Goal: Information Seeking & Learning: Find contact information

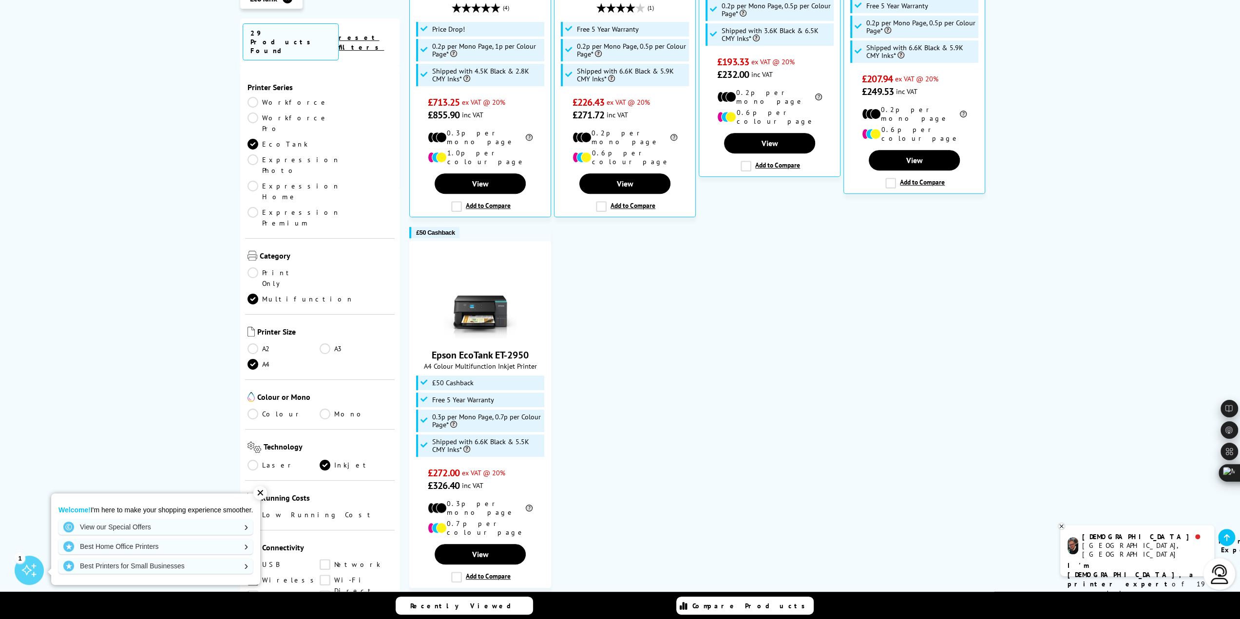
scroll to position [439, 0]
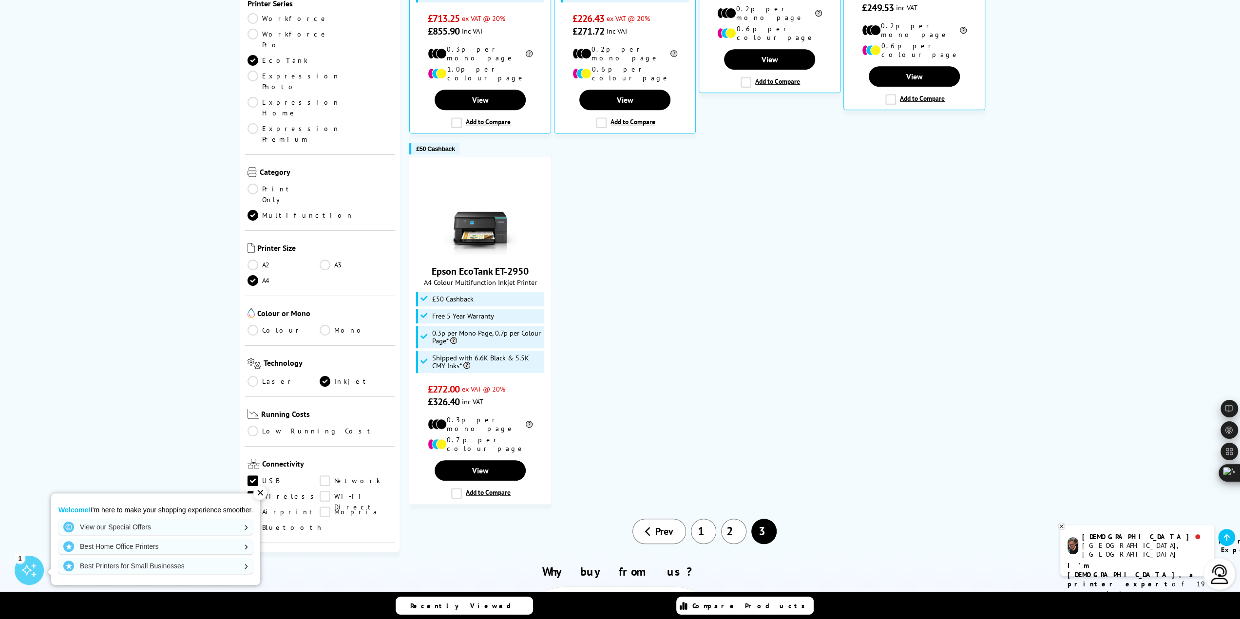
click at [253, 573] on link "Copy" at bounding box center [284, 578] width 73 height 11
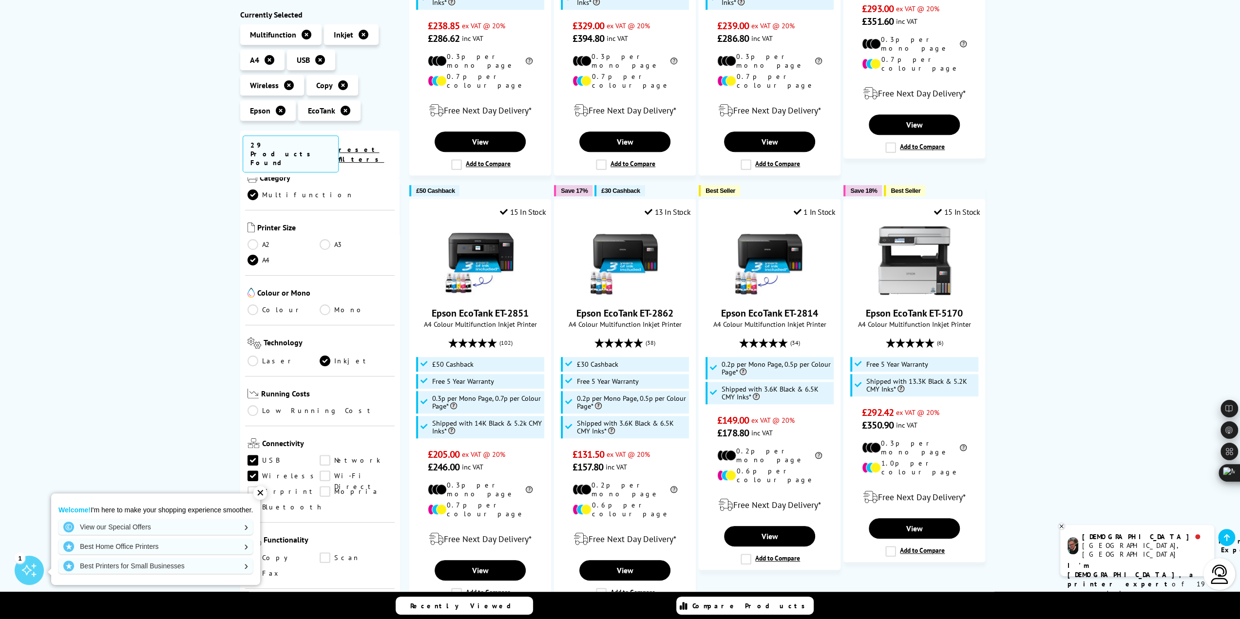
scroll to position [195, 0]
click at [322, 548] on link "Scan" at bounding box center [356, 553] width 73 height 11
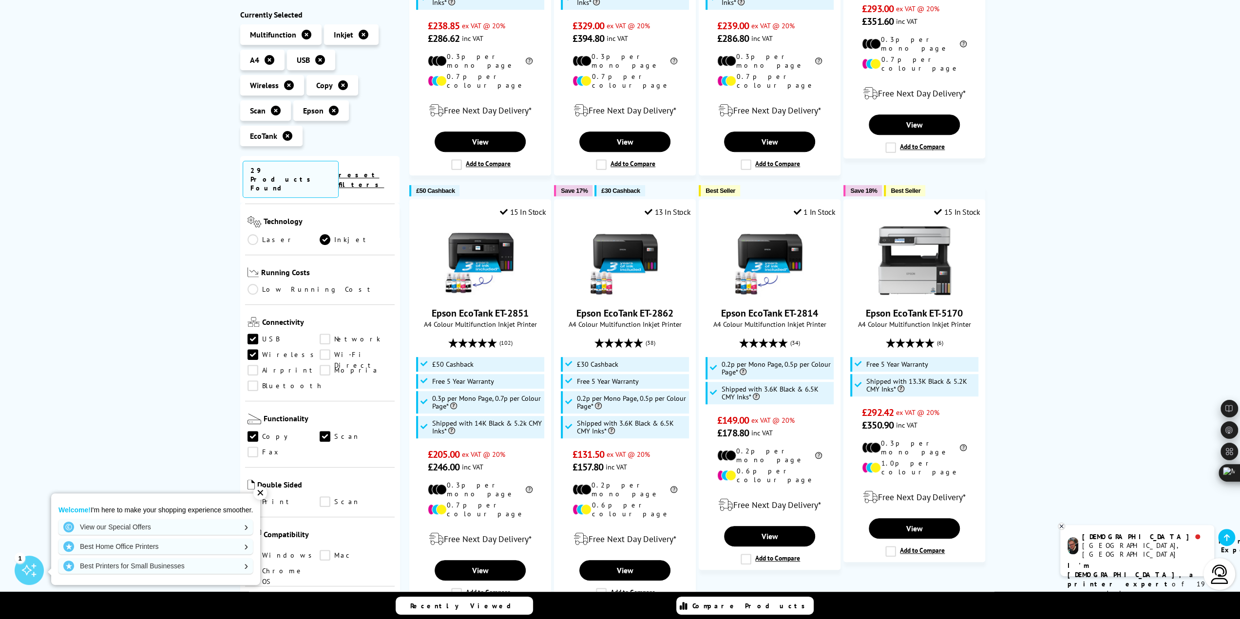
scroll to position [390, 0]
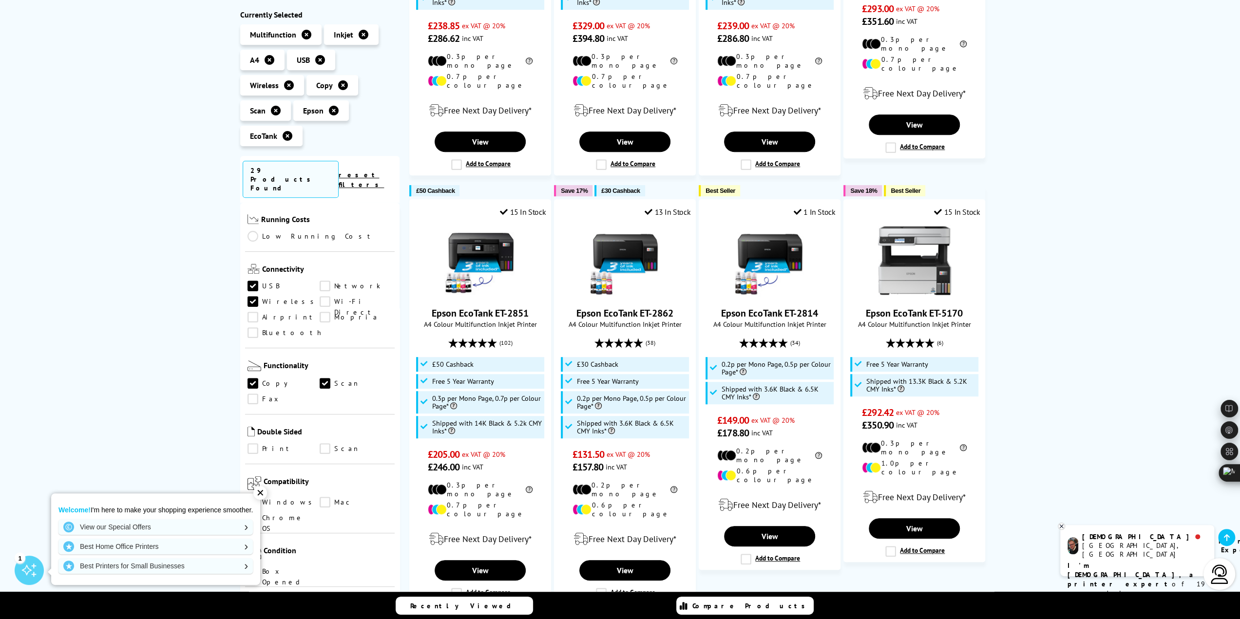
click at [256, 498] on link "Windows" at bounding box center [284, 503] width 73 height 11
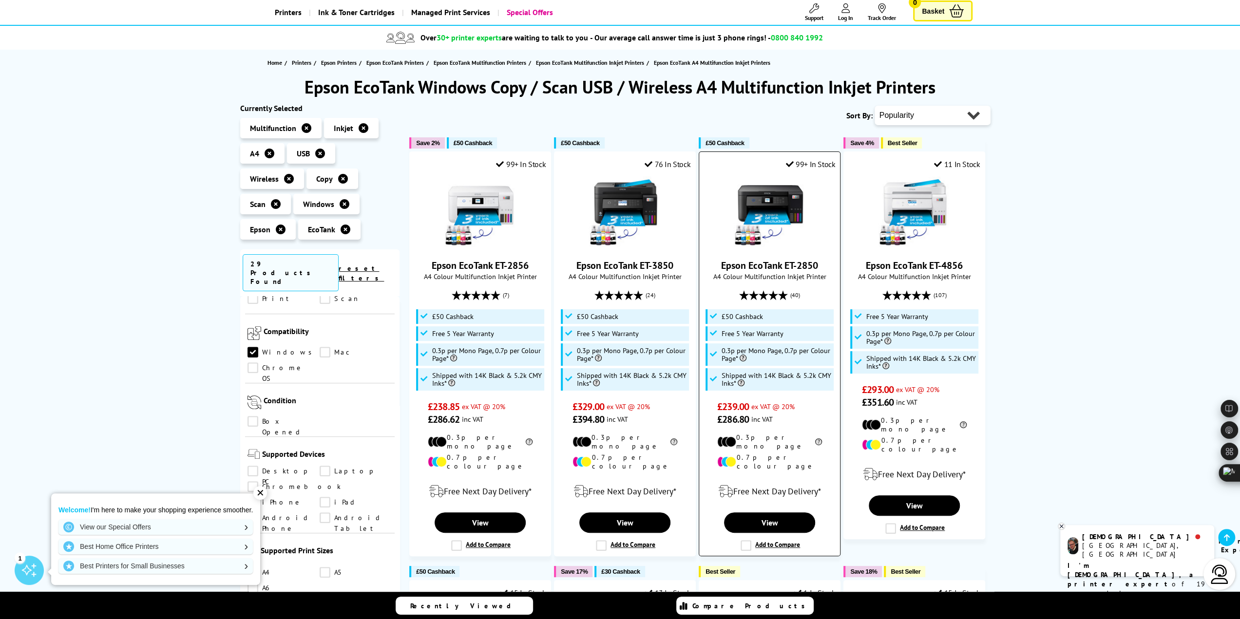
scroll to position [49, 0]
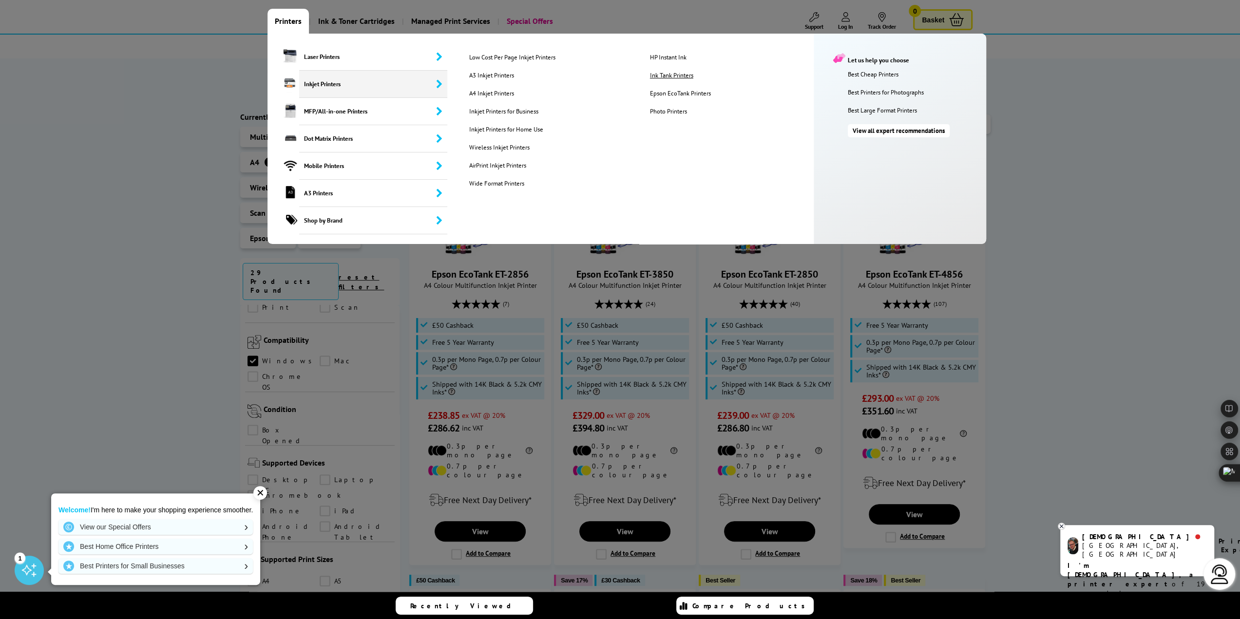
click at [688, 74] on link "Ink Tank Printers" at bounding box center [733, 75] width 180 height 8
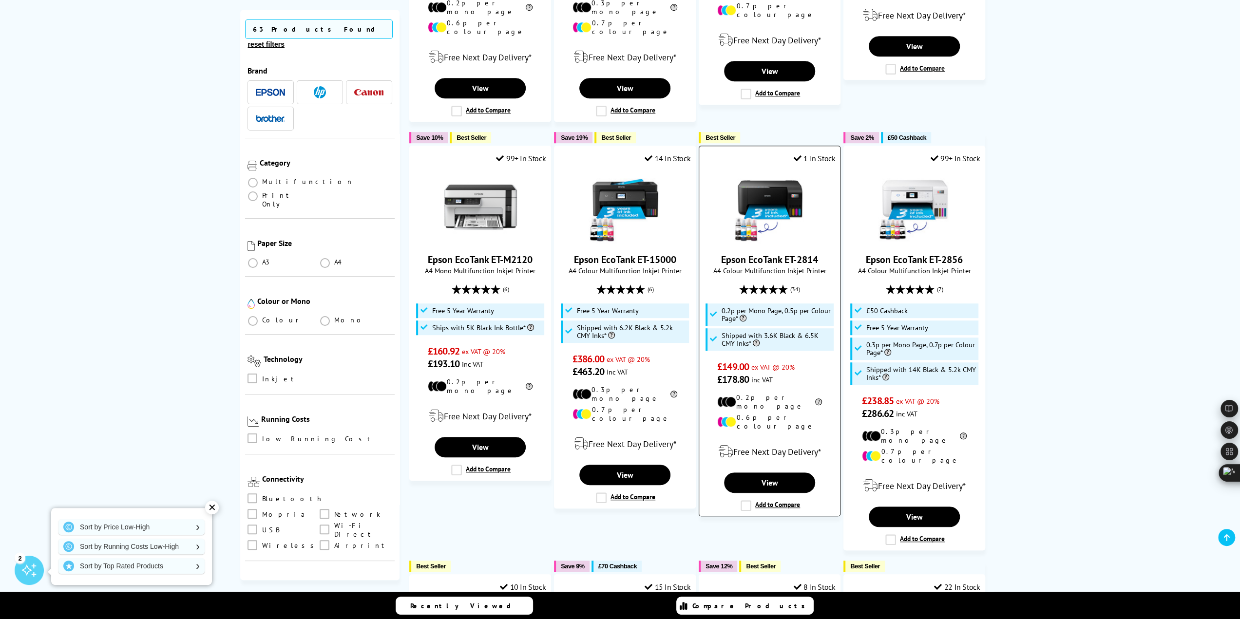
scroll to position [536, 0]
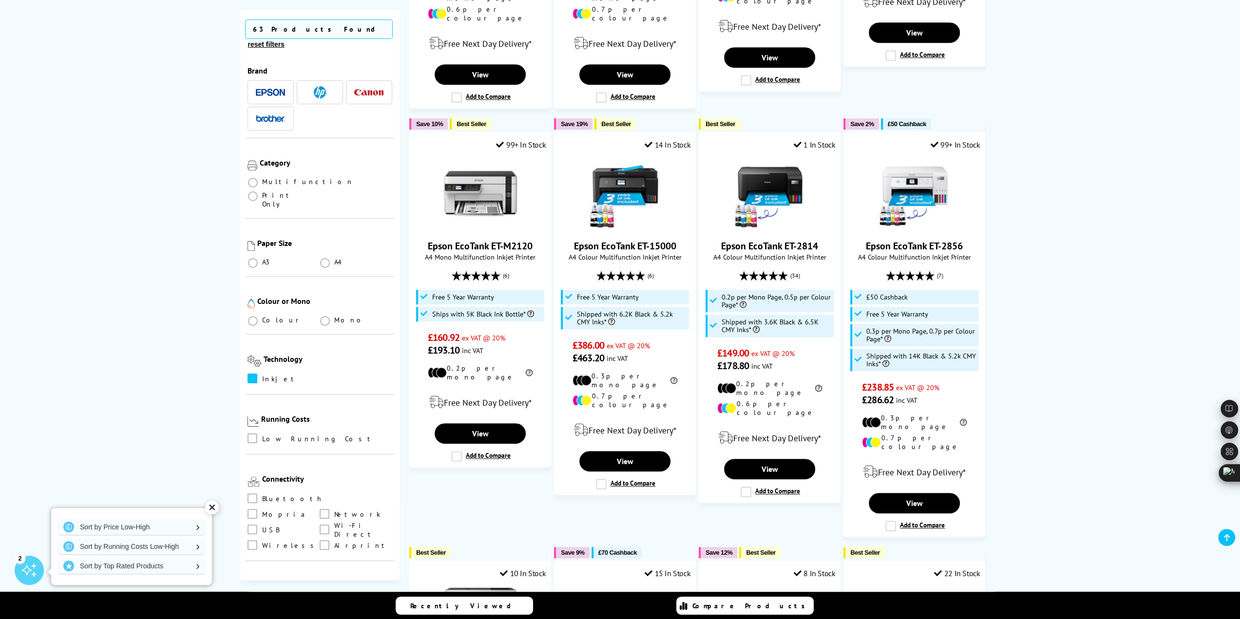
click at [252, 374] on span at bounding box center [253, 379] width 10 height 10
click at [262, 375] on input "checkbox" at bounding box center [262, 375] width 0 height 0
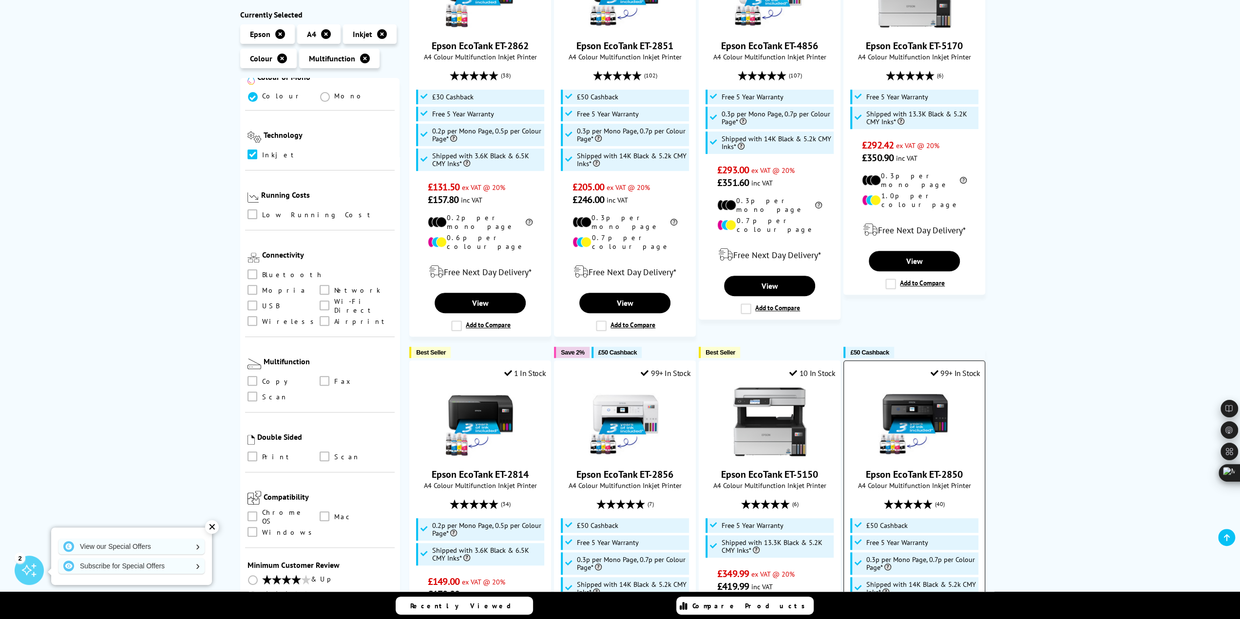
scroll to position [341, 0]
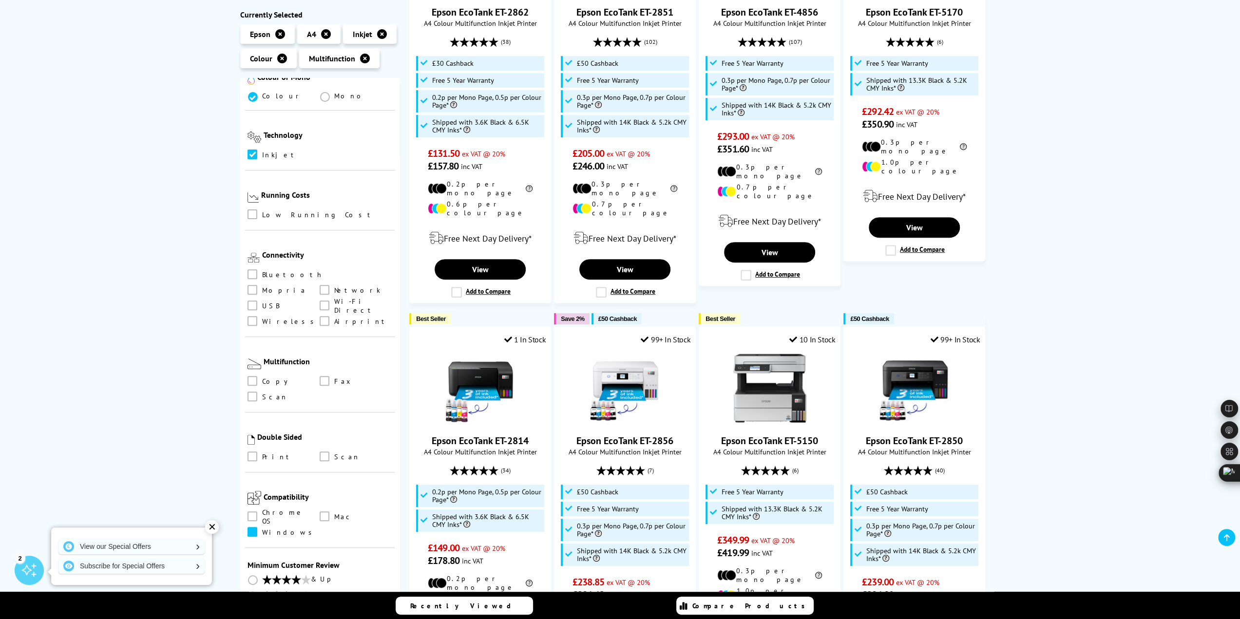
click at [254, 527] on span at bounding box center [253, 532] width 10 height 10
click at [262, 529] on input "checkbox" at bounding box center [262, 529] width 0 height 0
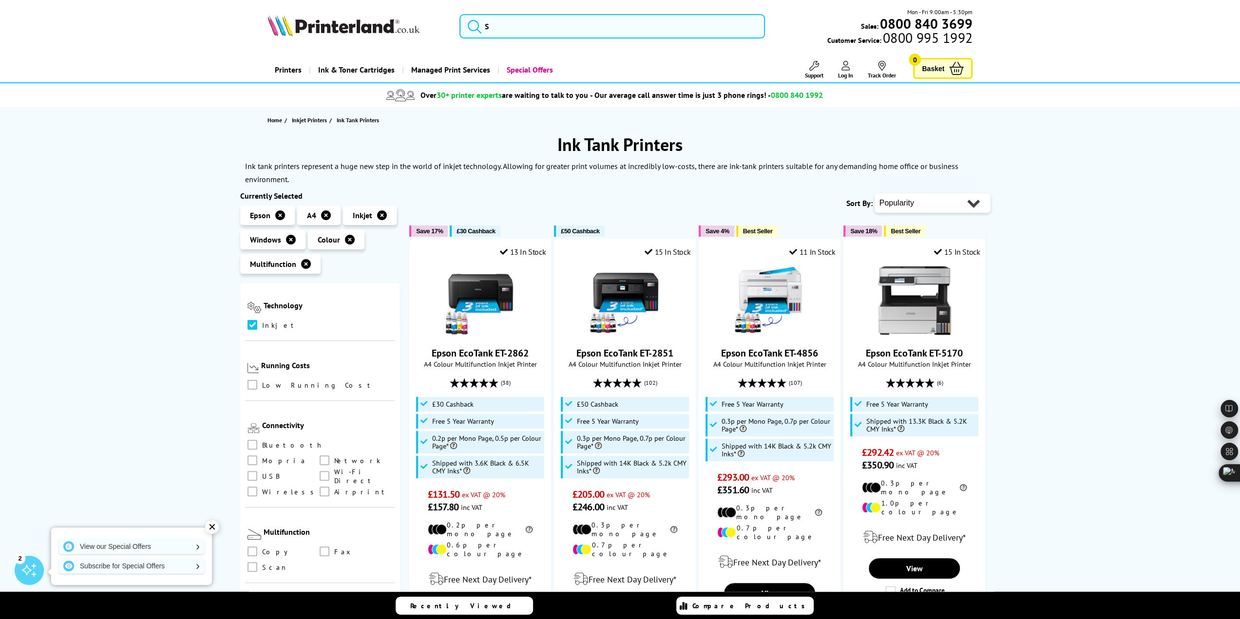
scroll to position [327, 0]
click at [320, 471] on span at bounding box center [325, 476] width 10 height 10
click at [334, 473] on Direct "checkbox" at bounding box center [334, 473] width 0 height 0
click at [320, 471] on span at bounding box center [325, 476] width 10 height 10
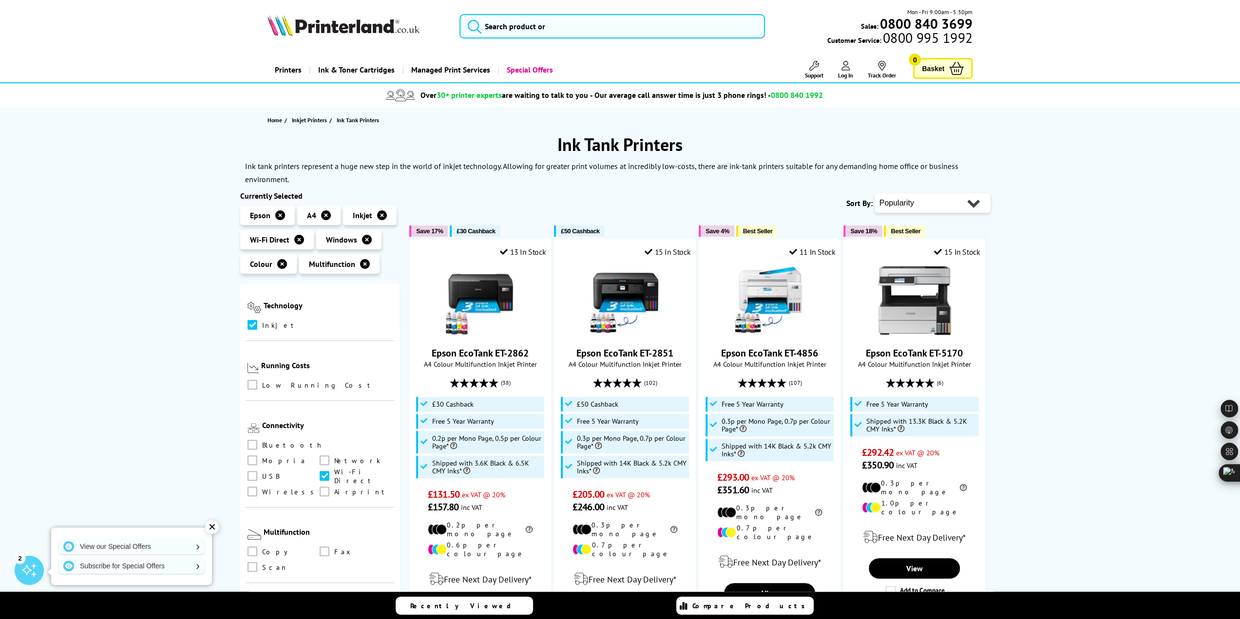
click at [334, 473] on Direct "checkbox" at bounding box center [334, 473] width 0 height 0
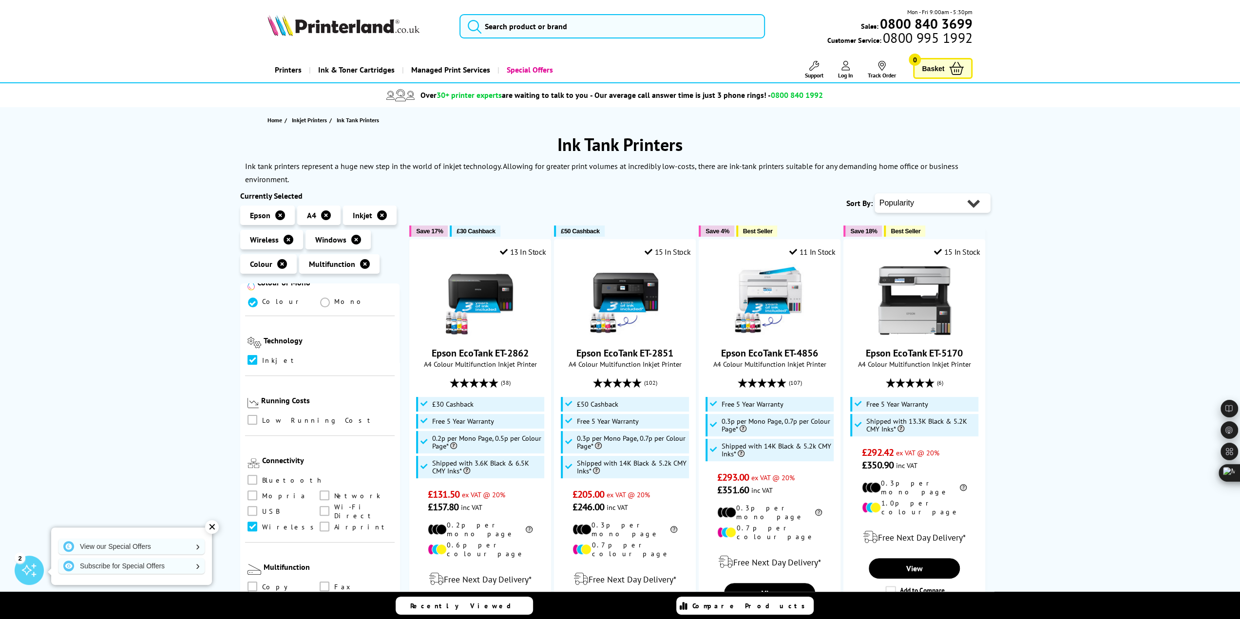
scroll to position [327, 0]
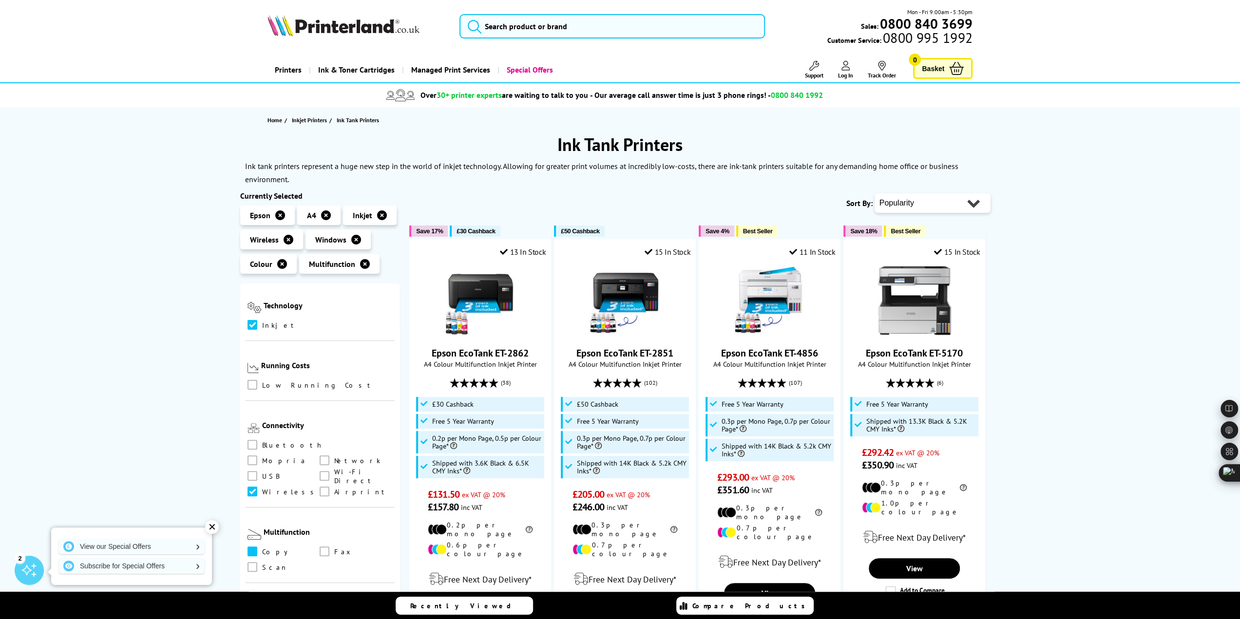
click at [250, 547] on span at bounding box center [253, 552] width 10 height 10
click at [262, 548] on input "checkbox" at bounding box center [262, 548] width 0 height 0
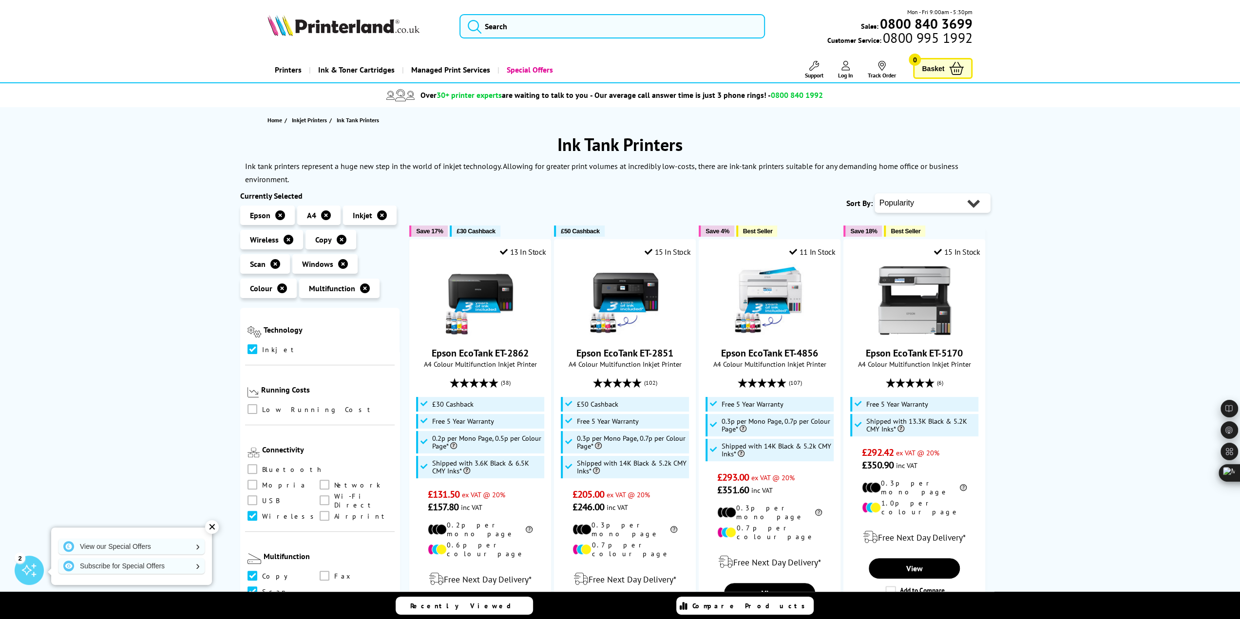
click at [812, 64] on icon at bounding box center [814, 66] width 10 height 10
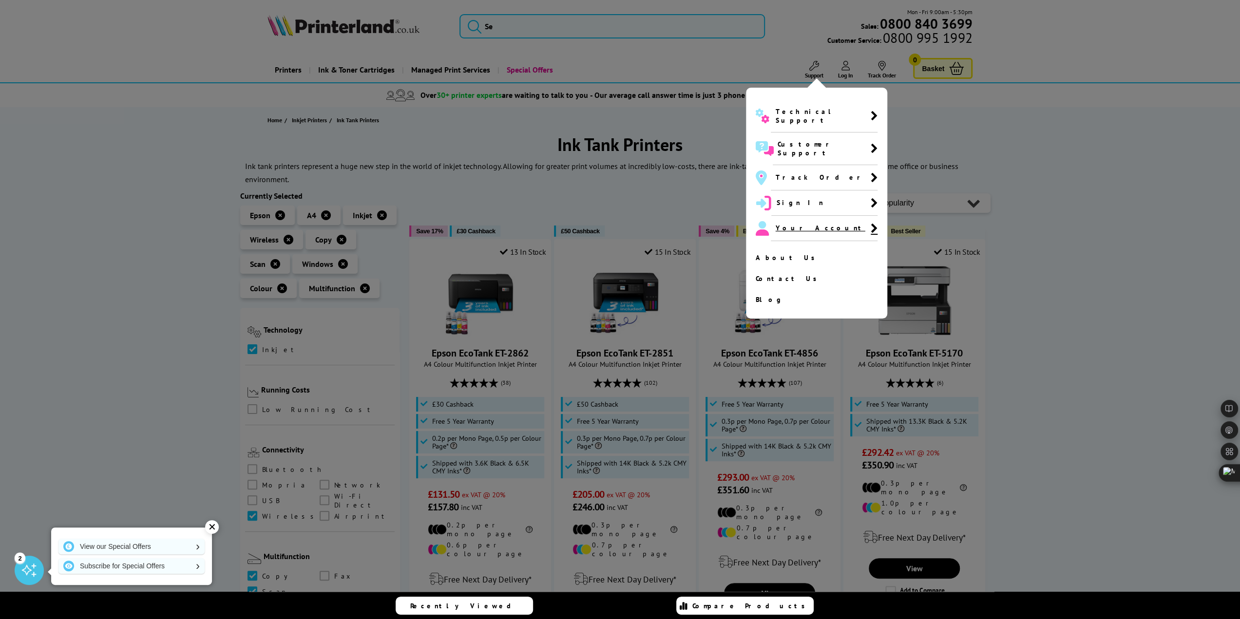
click at [802, 224] on span "Your Account" at bounding box center [821, 228] width 90 height 9
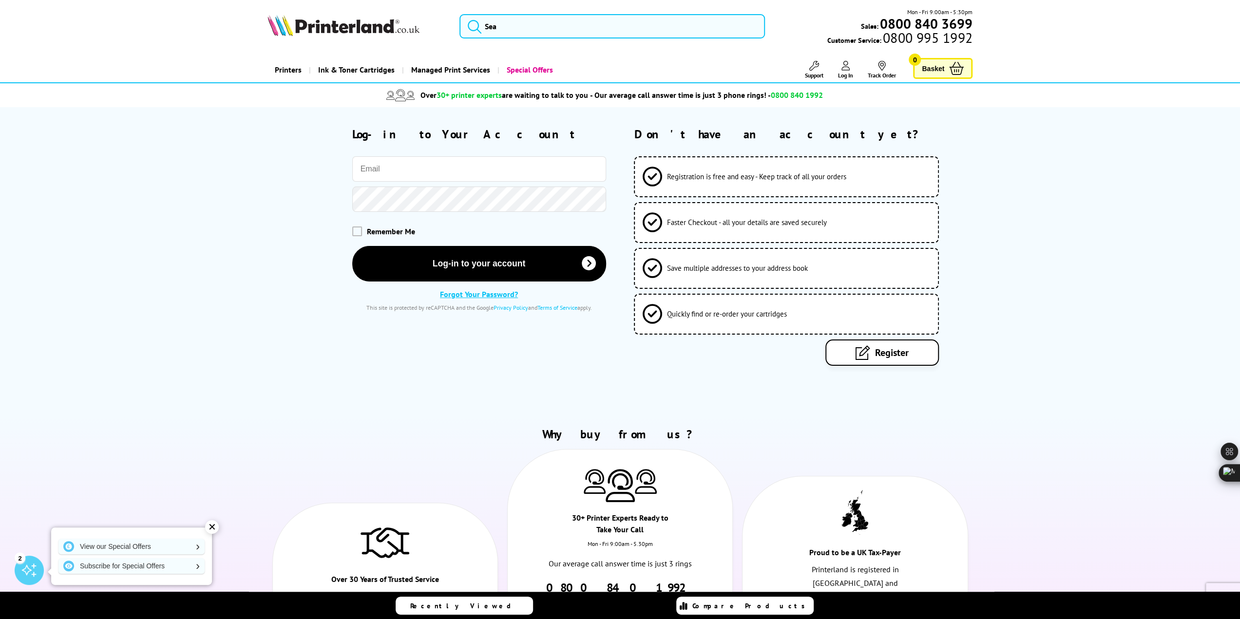
click at [544, 163] on input "email" at bounding box center [479, 168] width 254 height 25
type input "codfangler@gmail.com"
drag, startPoint x: 358, startPoint y: 231, endPoint x: 362, endPoint y: 235, distance: 6.6
click at [358, 230] on span at bounding box center [357, 231] width 10 height 10
click at [354, 228] on input "checkbox" at bounding box center [354, 228] width 0 height 0
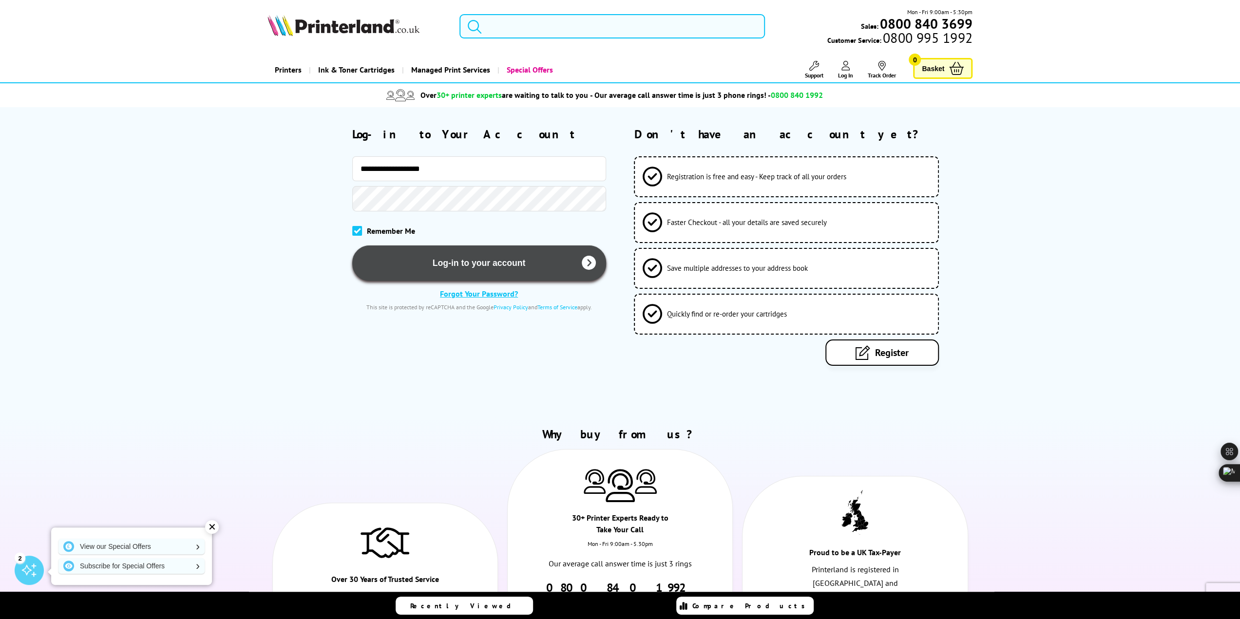
click at [427, 261] on button "Log-in to your account" at bounding box center [479, 264] width 254 height 36
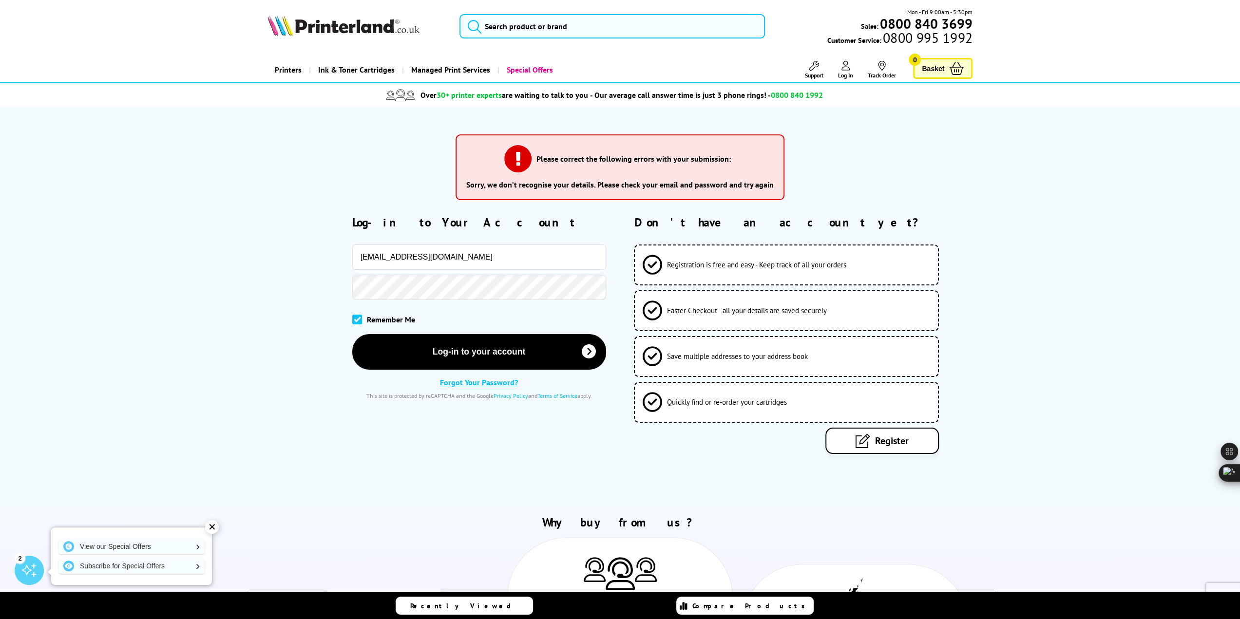
click at [814, 65] on icon at bounding box center [814, 66] width 10 height 10
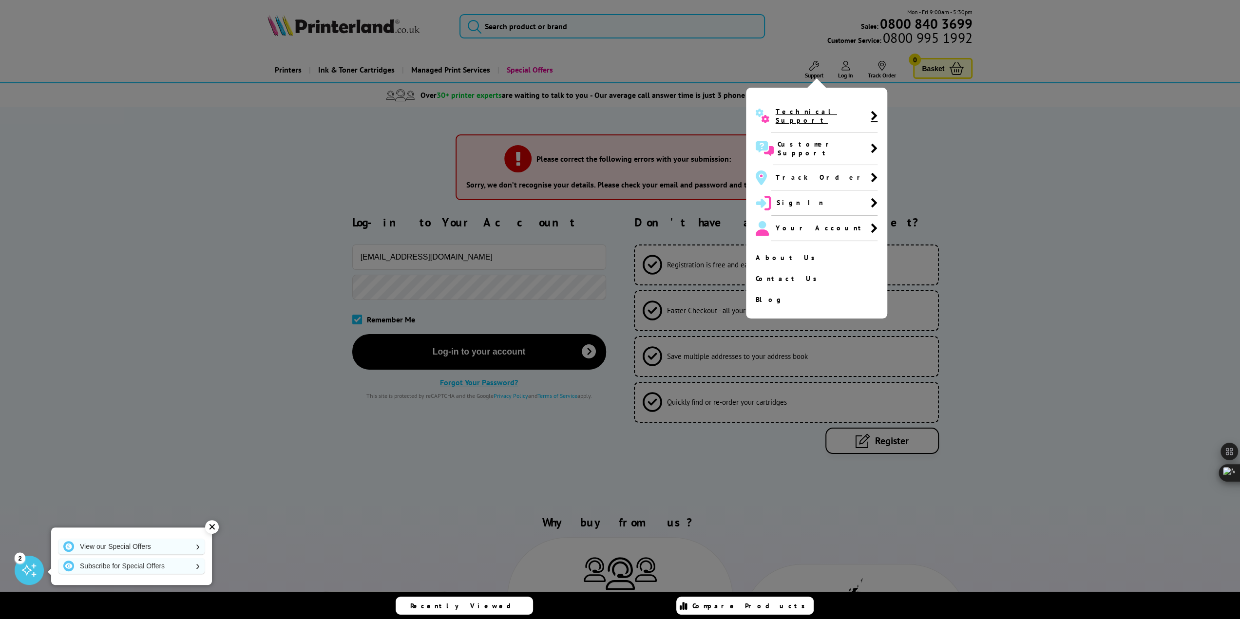
click at [812, 110] on span "Technical Support" at bounding box center [823, 116] width 95 height 18
